Goal: Information Seeking & Learning: Find specific fact

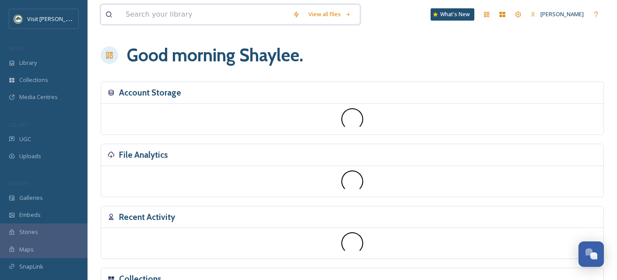
click at [161, 20] on input at bounding box center [204, 14] width 167 height 19
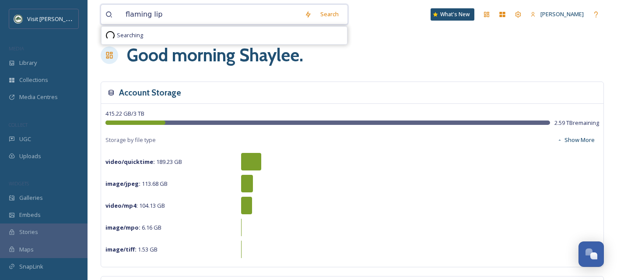
type input "flaming lips"
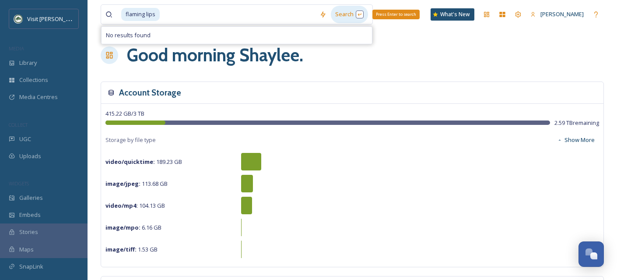
click at [343, 16] on div "Search Press Enter to search" at bounding box center [349, 14] width 37 height 17
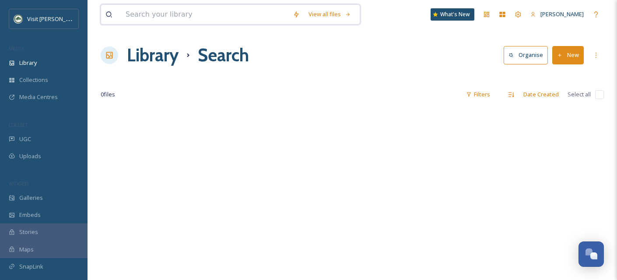
drag, startPoint x: 186, startPoint y: 12, endPoint x: 181, endPoint y: 11, distance: 4.8
click at [181, 11] on input at bounding box center [204, 14] width 167 height 19
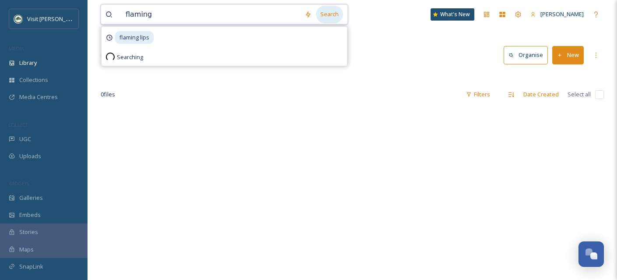
type input "flaming"
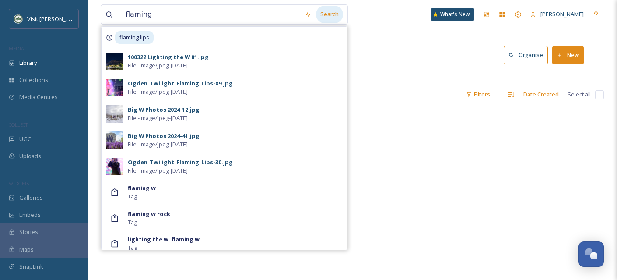
click at [329, 16] on div "Search" at bounding box center [329, 14] width 27 height 17
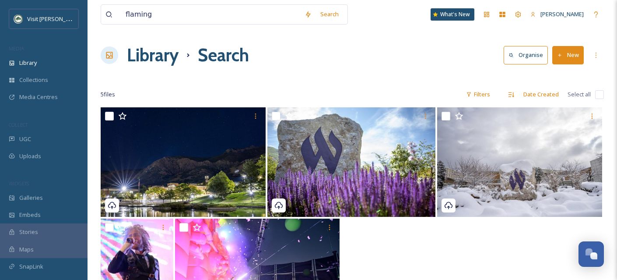
click at [423, 263] on div at bounding box center [352, 273] width 503 height 111
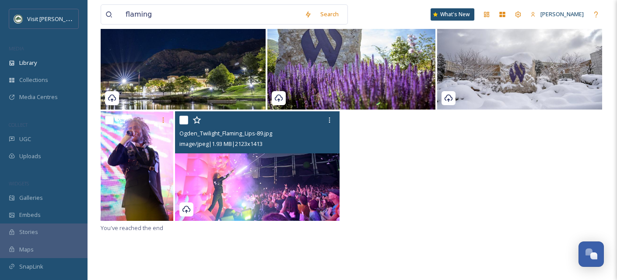
click at [271, 187] on img at bounding box center [257, 165] width 165 height 109
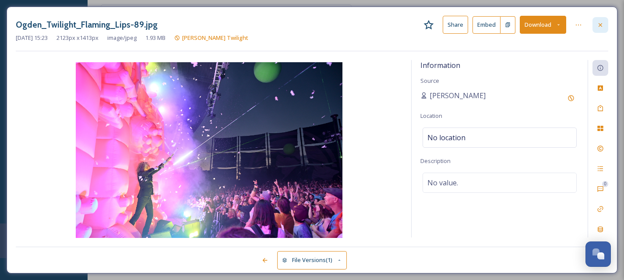
click at [605, 23] on div at bounding box center [600, 25] width 16 height 16
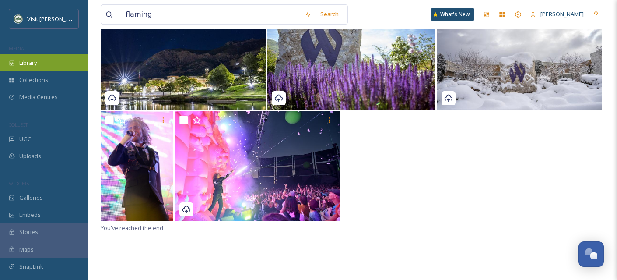
click at [27, 60] on span "Library" at bounding box center [28, 63] width 18 height 8
